Goal: Information Seeking & Learning: Learn about a topic

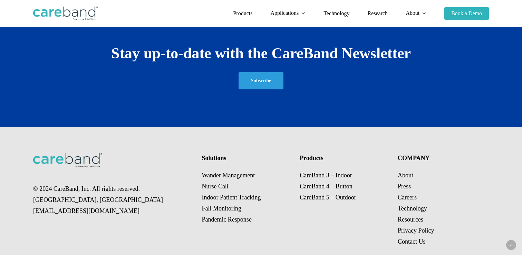
scroll to position [1277, 0]
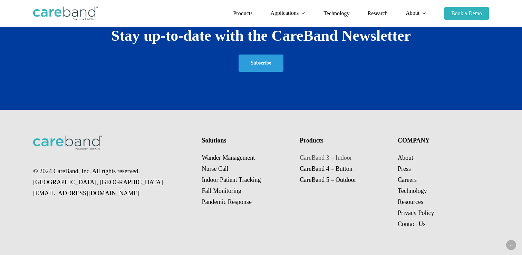
click at [316, 155] on link "CareBand 3 – Indoor" at bounding box center [326, 157] width 52 height 7
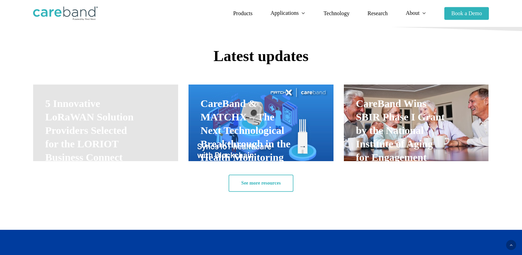
scroll to position [1038, 0]
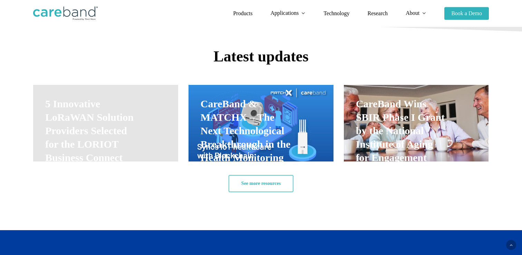
click at [402, 130] on link "CareBand Wins SBIR Phase I Grant by the National Institute of Aging for Engagem…" at bounding box center [416, 123] width 145 height 77
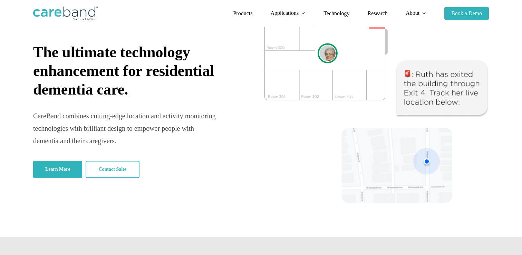
scroll to position [0, 0]
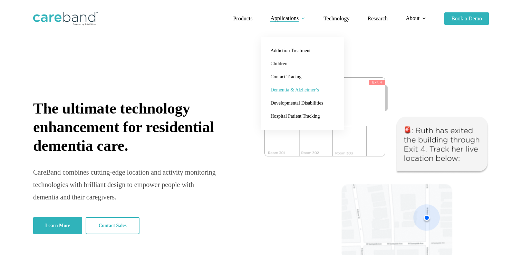
click at [298, 89] on span "[MEDICAL_DATA] & Alzheimer’s" at bounding box center [294, 89] width 48 height 5
